Goal: Transaction & Acquisition: Purchase product/service

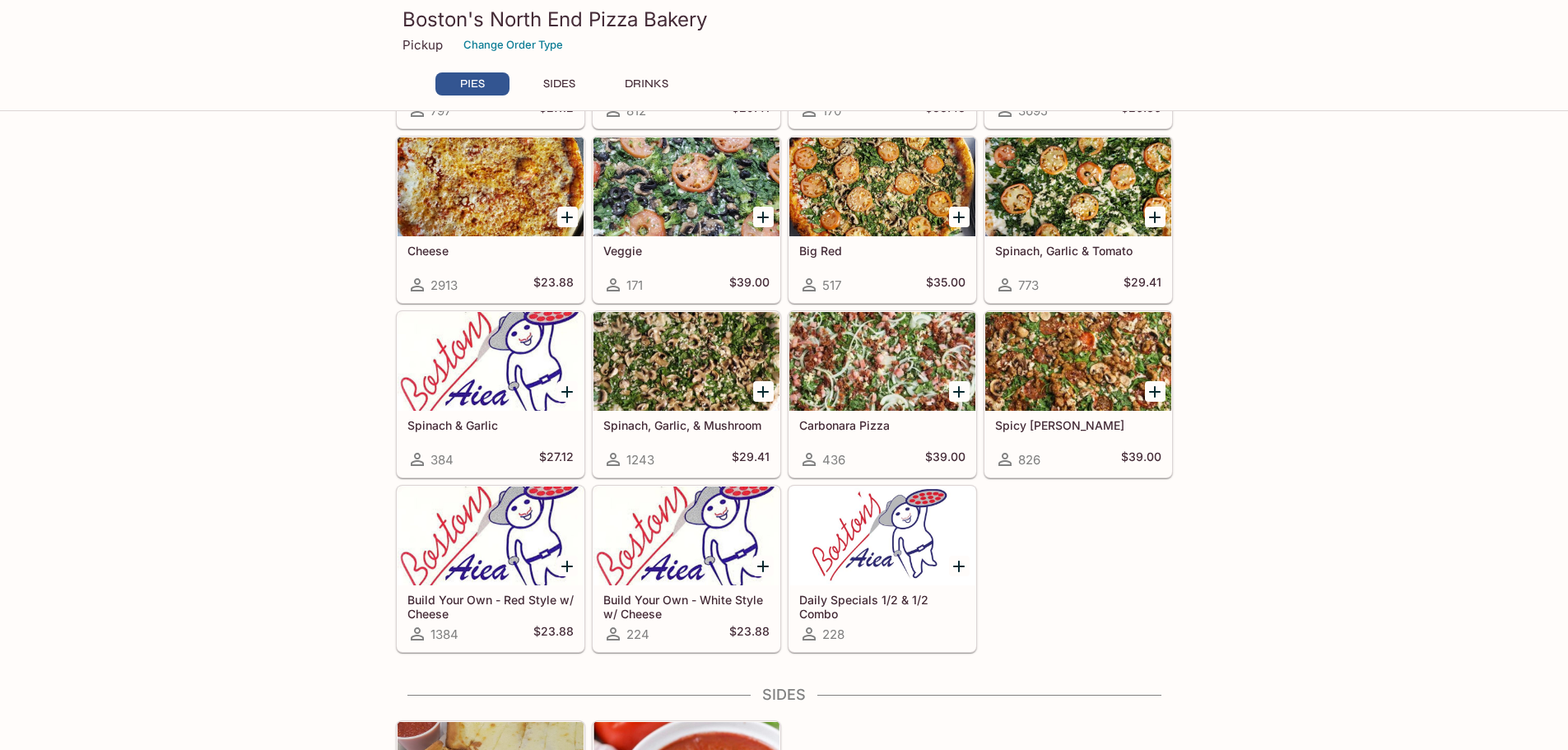
scroll to position [411, 0]
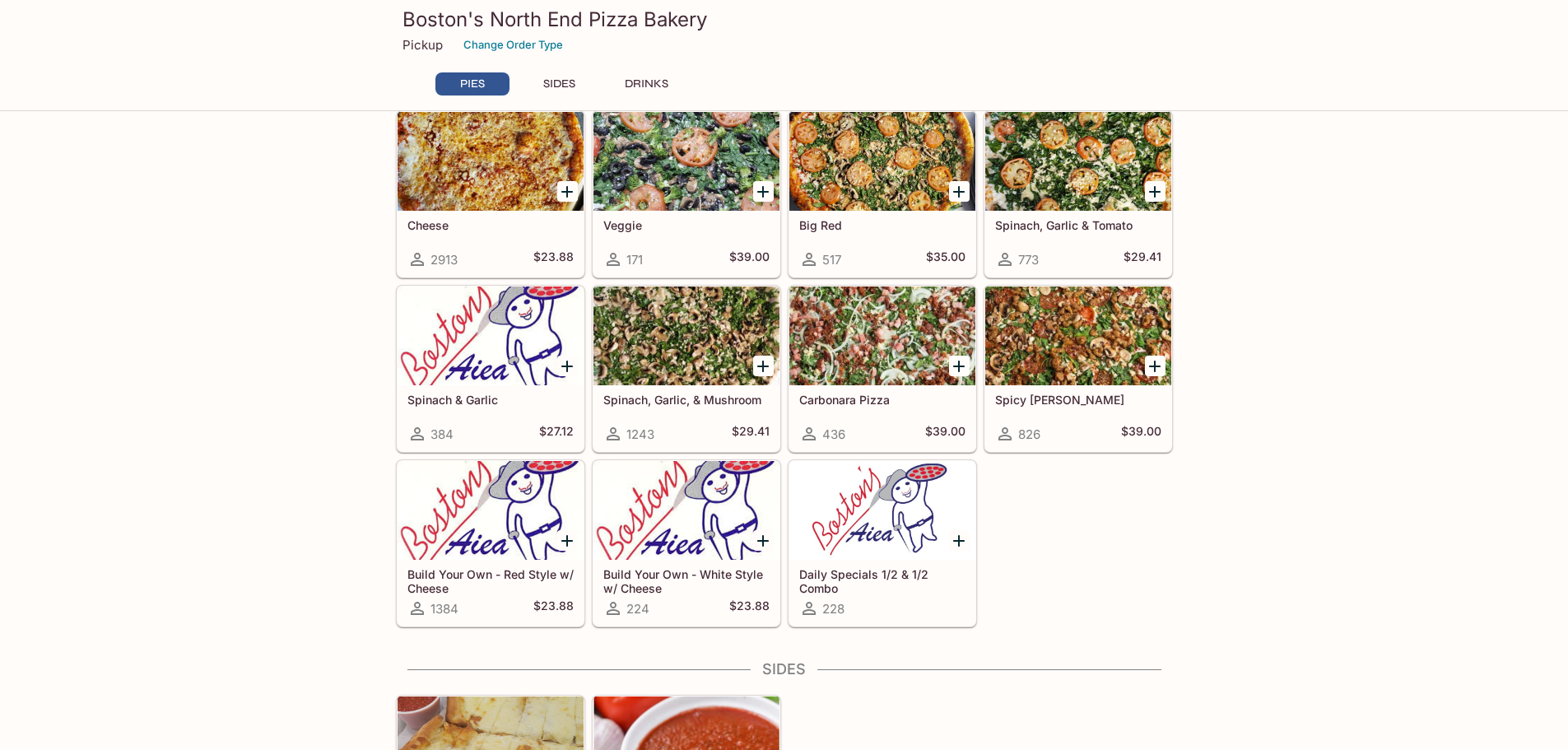
click at [948, 365] on div at bounding box center [960, 366] width 34 height 34
click at [960, 367] on icon "Add Carbonara Pizza" at bounding box center [959, 367] width 12 height 12
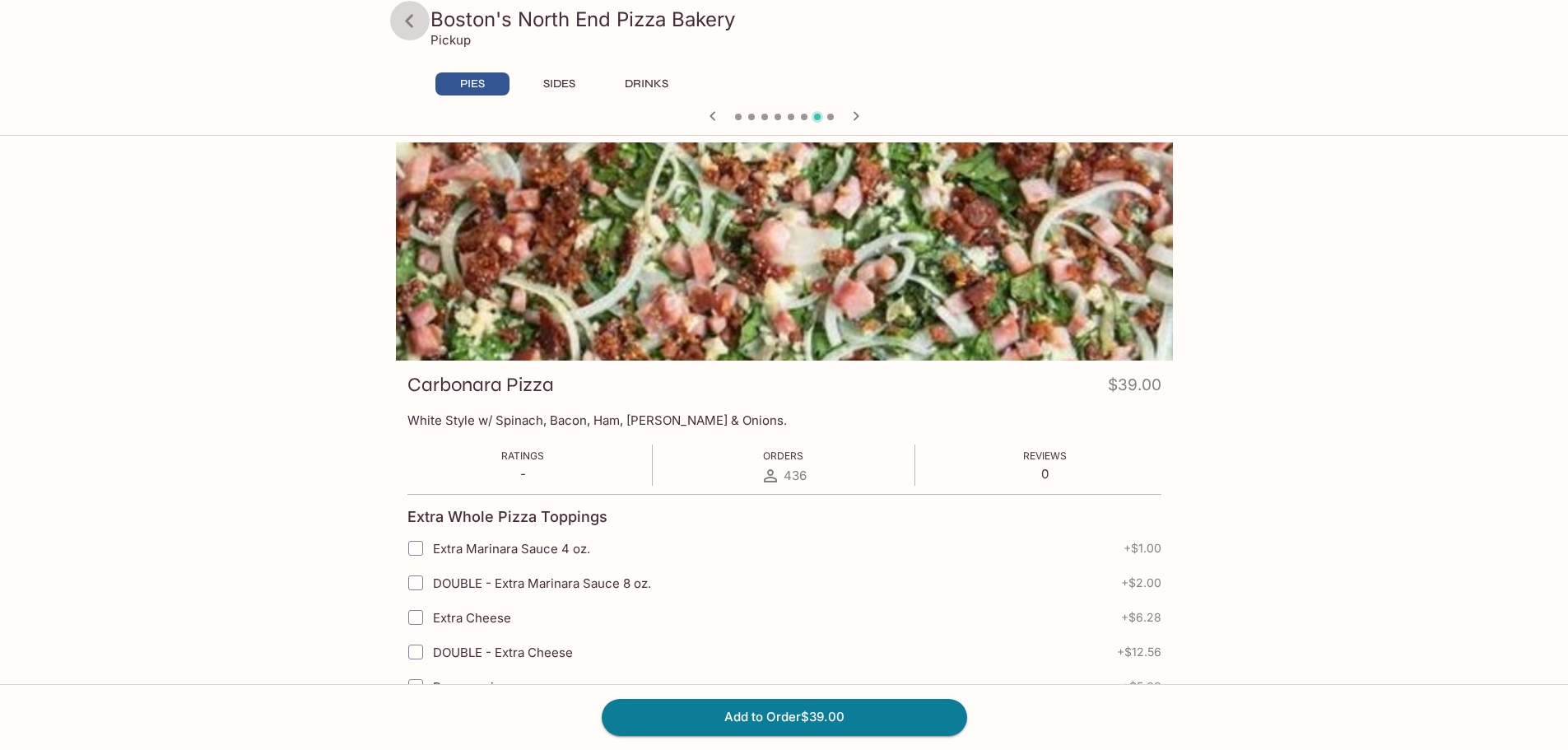
click at [412, 30] on icon at bounding box center [410, 21] width 29 height 29
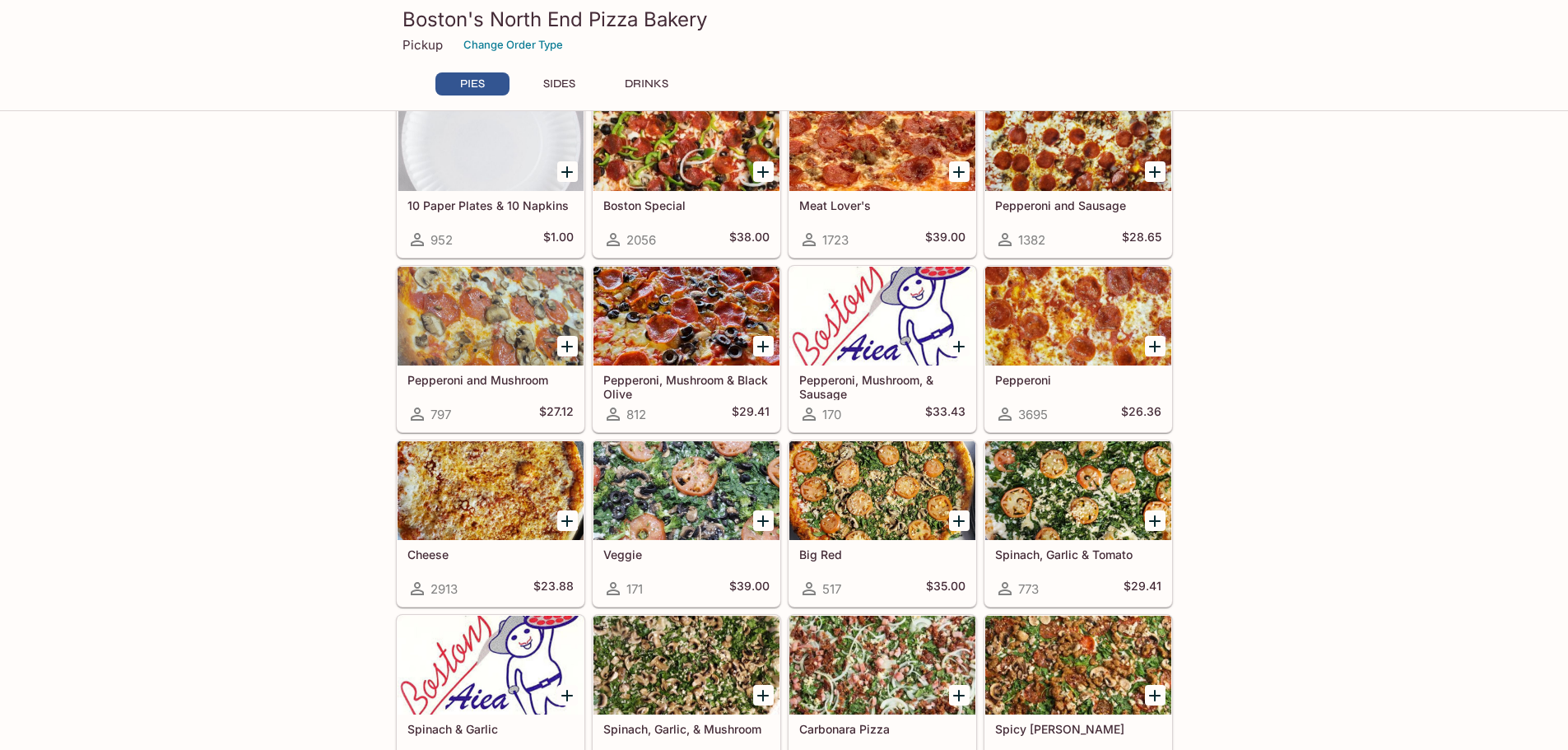
scroll to position [165, 0]
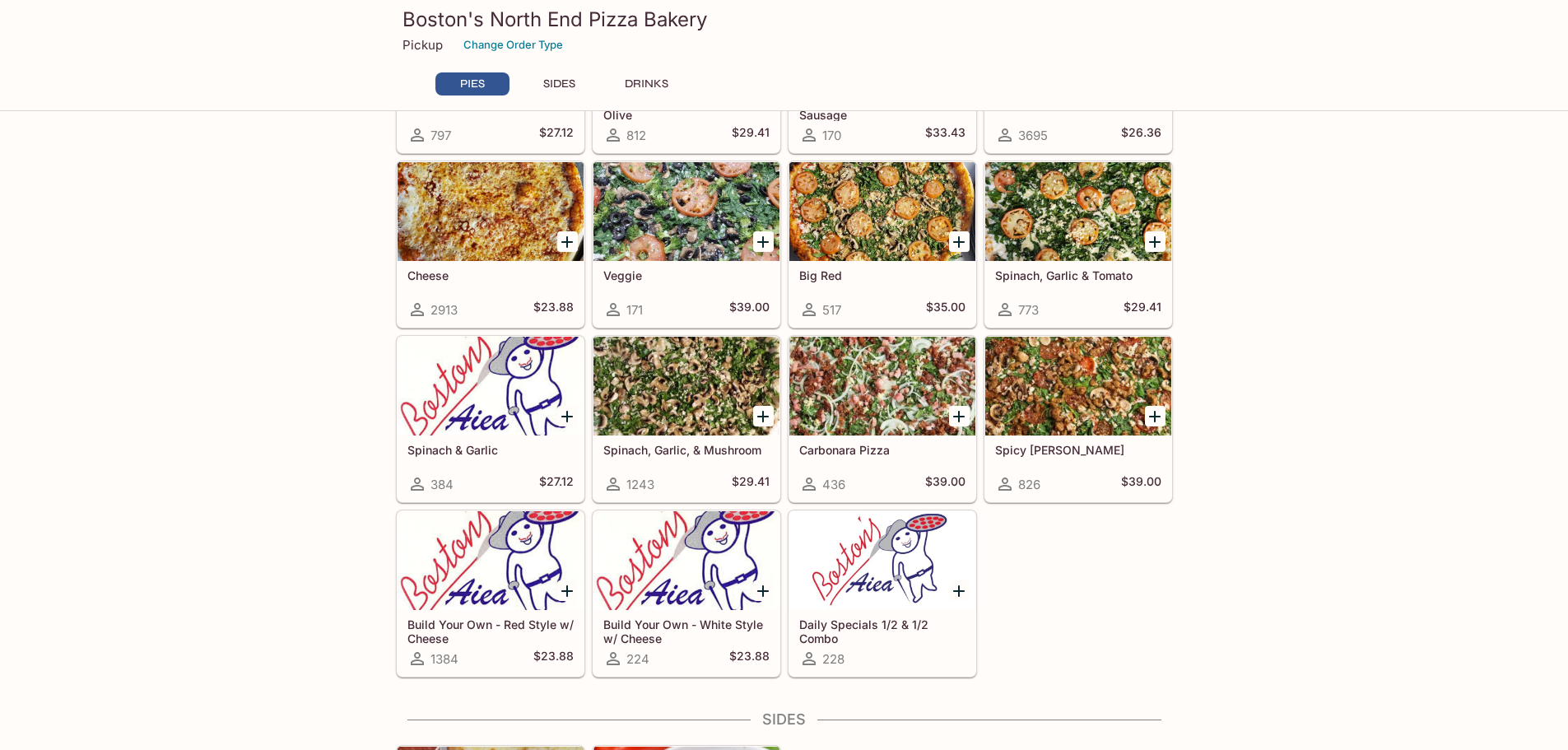
scroll to position [0, 0]
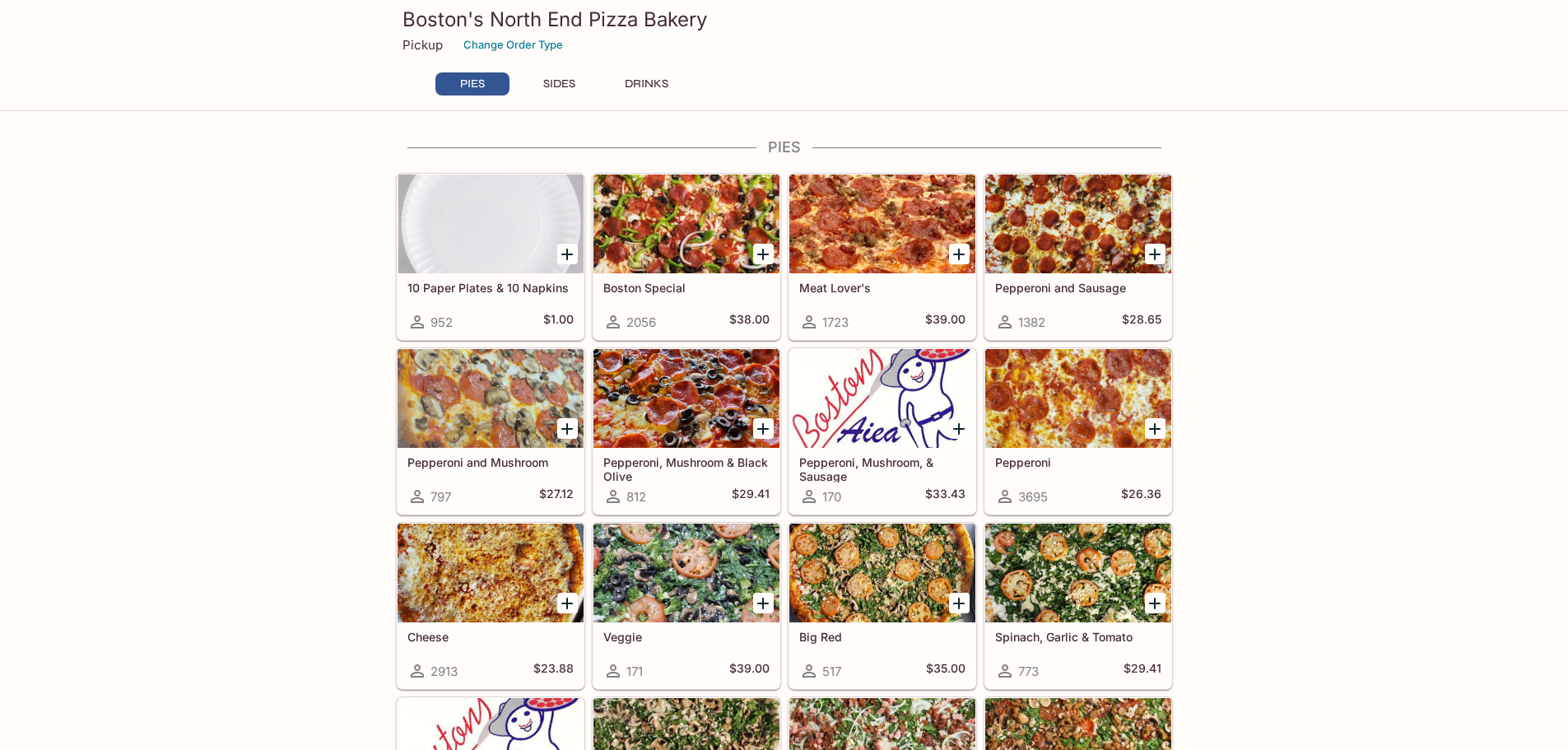
drag, startPoint x: 1228, startPoint y: 530, endPoint x: 1275, endPoint y: 107, distance: 425.6
click at [1275, 107] on div "Boston's North End Pizza Bakery Pickup Change Order Type PIES SIDES DRINKS" at bounding box center [784, 56] width 1568 height 111
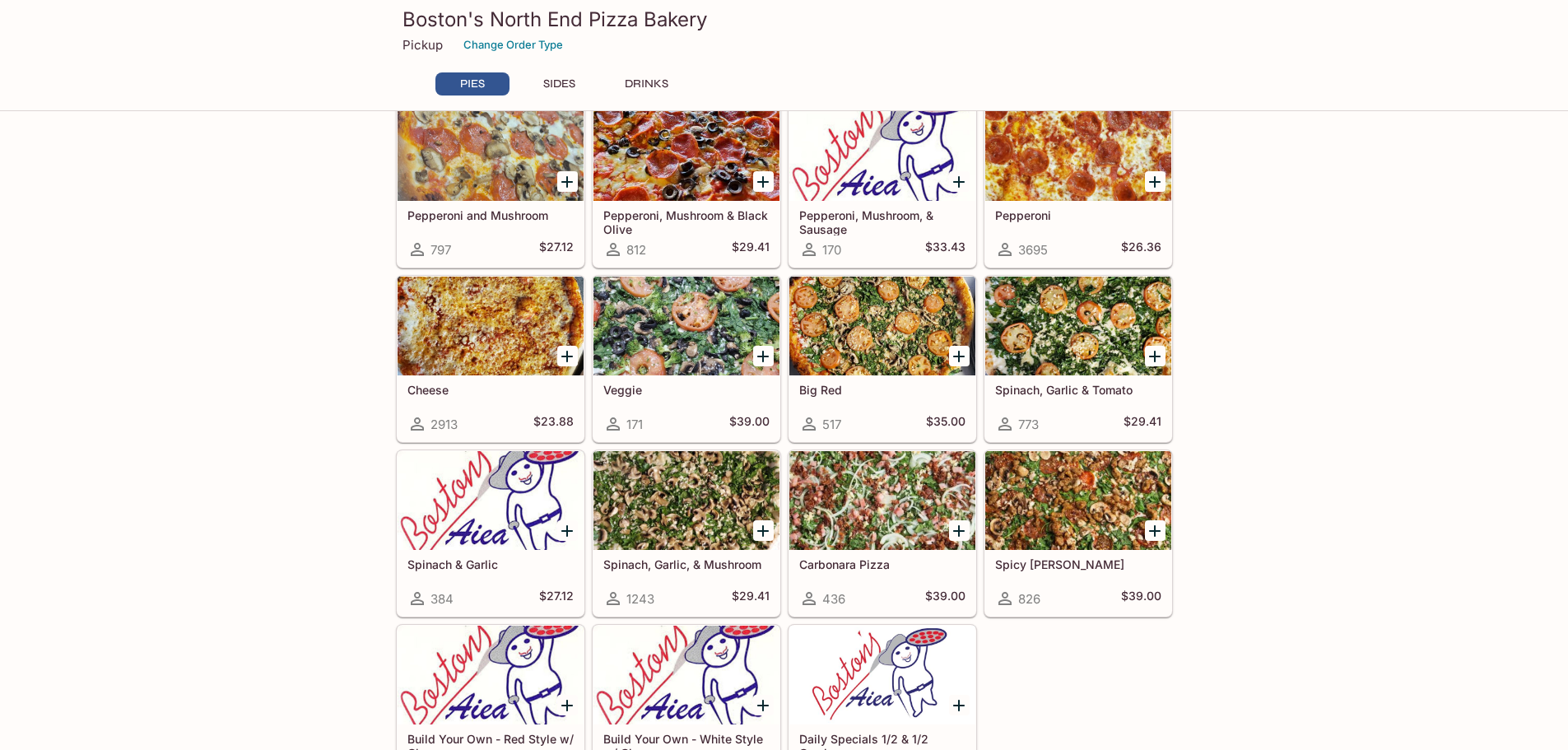
drag, startPoint x: 1473, startPoint y: 375, endPoint x: 1407, endPoint y: 284, distance: 112.4
click at [1412, 274] on div "PIES 10 Paper Plates & 10 Napkins 952 $1.00 Boston Special 2056 $38.00 Meat Lov…" at bounding box center [784, 751] width 1568 height 1720
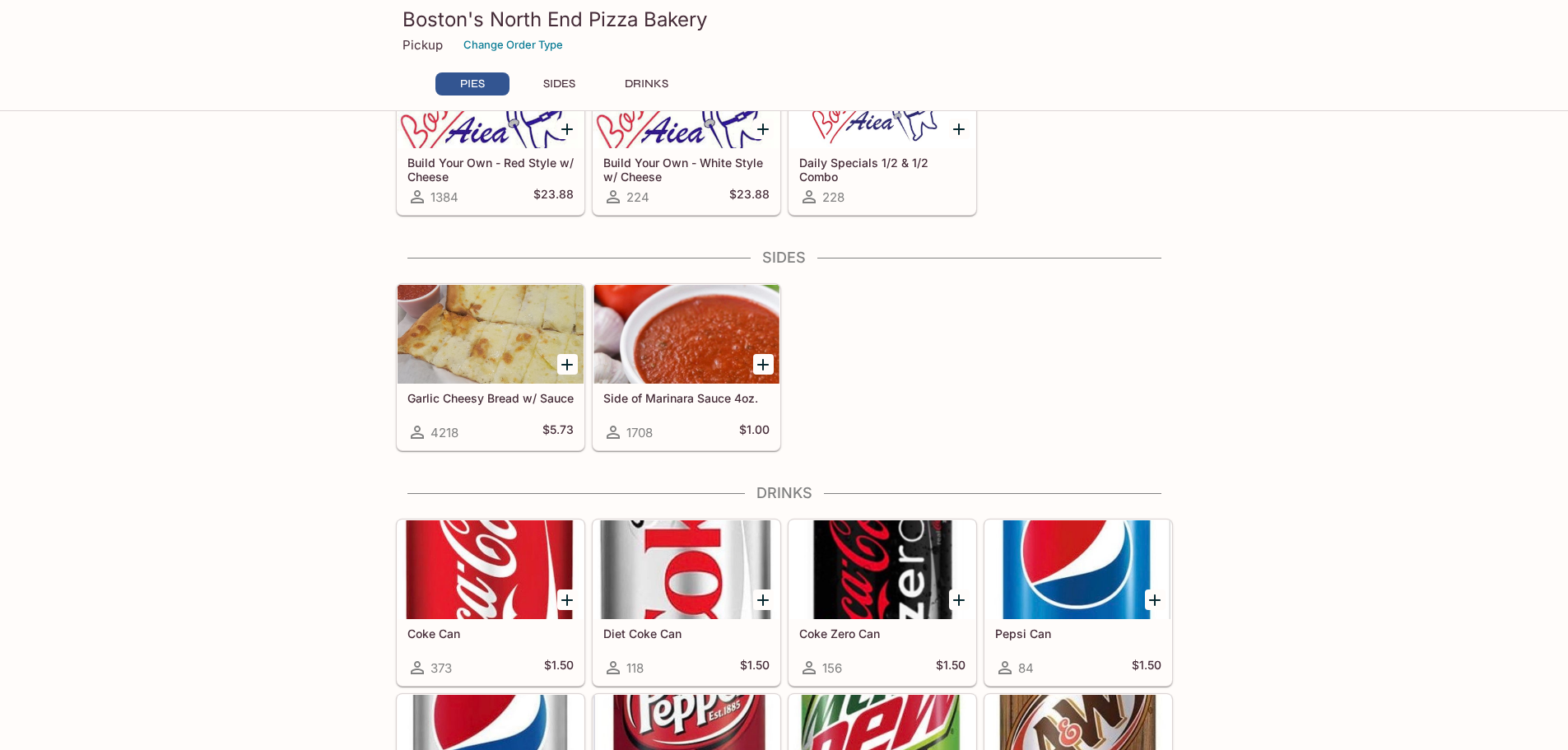
scroll to position [557, 0]
